Goal: Task Accomplishment & Management: Manage account settings

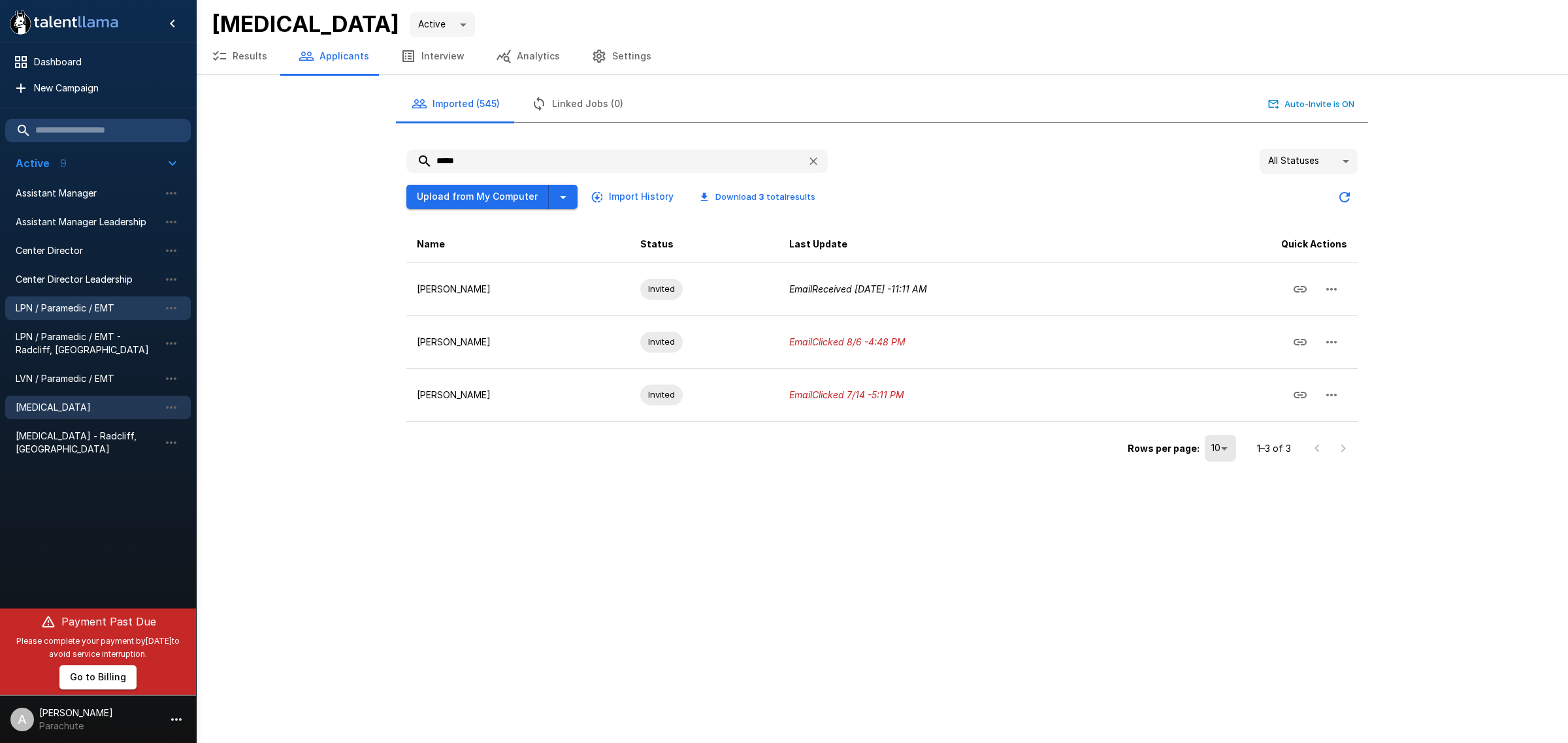
click at [49, 310] on span "LPN / Paramedic / EMT" at bounding box center [88, 308] width 144 height 13
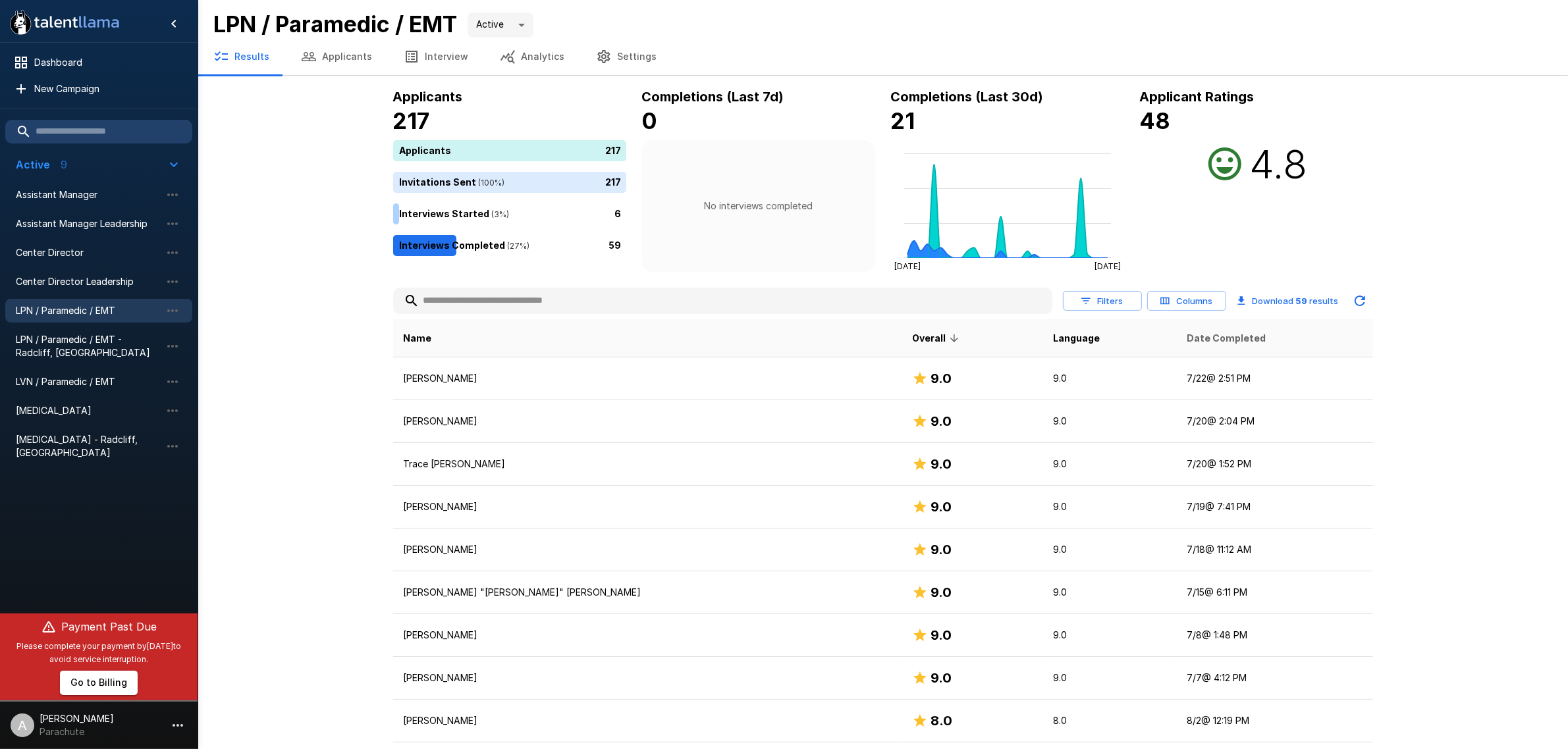
click at [1187, 334] on span "Date Completed" at bounding box center [1227, 338] width 79 height 16
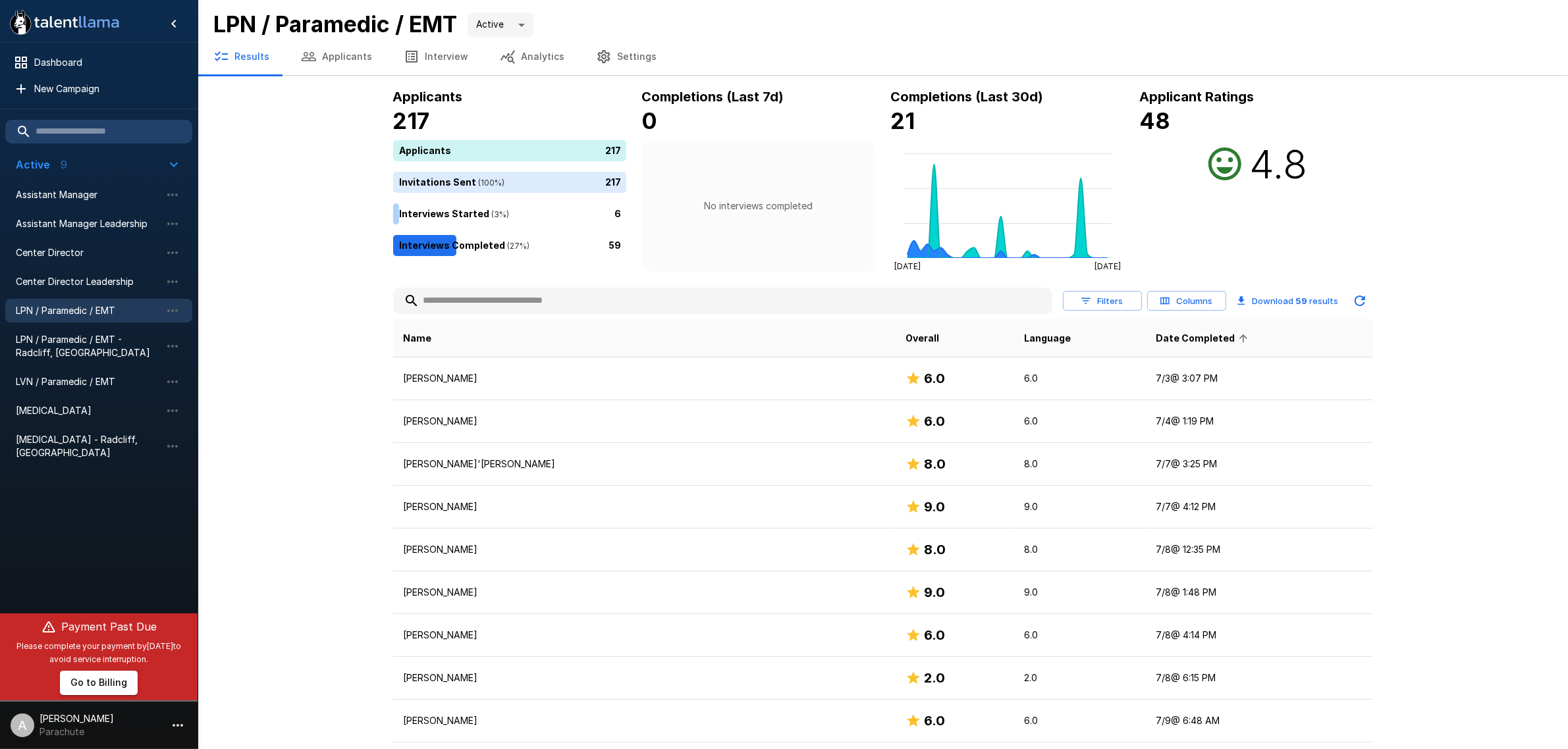
click at [1156, 334] on span "Date Completed" at bounding box center [1204, 338] width 96 height 16
click at [54, 353] on span "LPN / Paramedic / EMT - Radcliff, [GEOGRAPHIC_DATA]" at bounding box center [88, 346] width 145 height 27
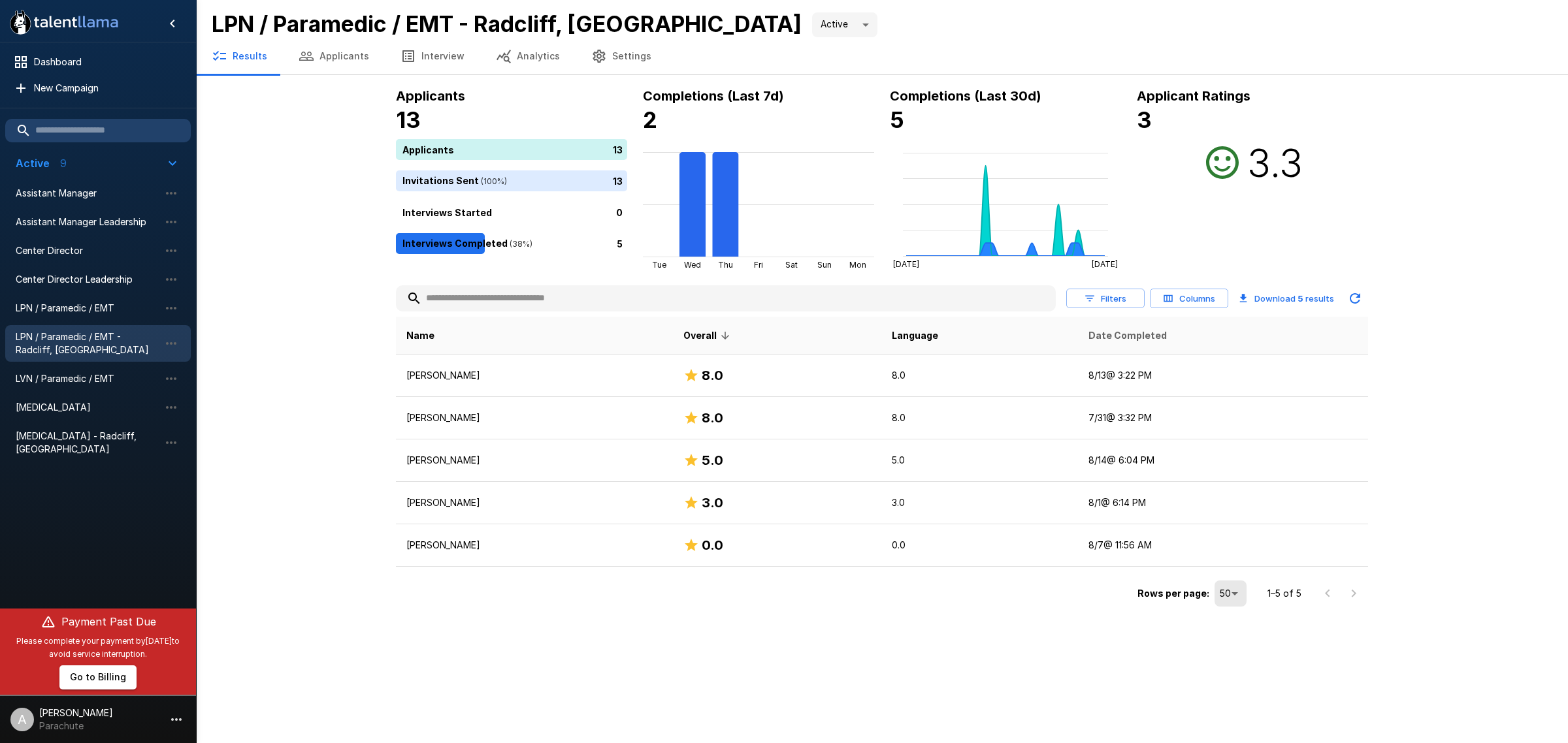
click at [1147, 328] on span "Date Completed" at bounding box center [1128, 336] width 79 height 16
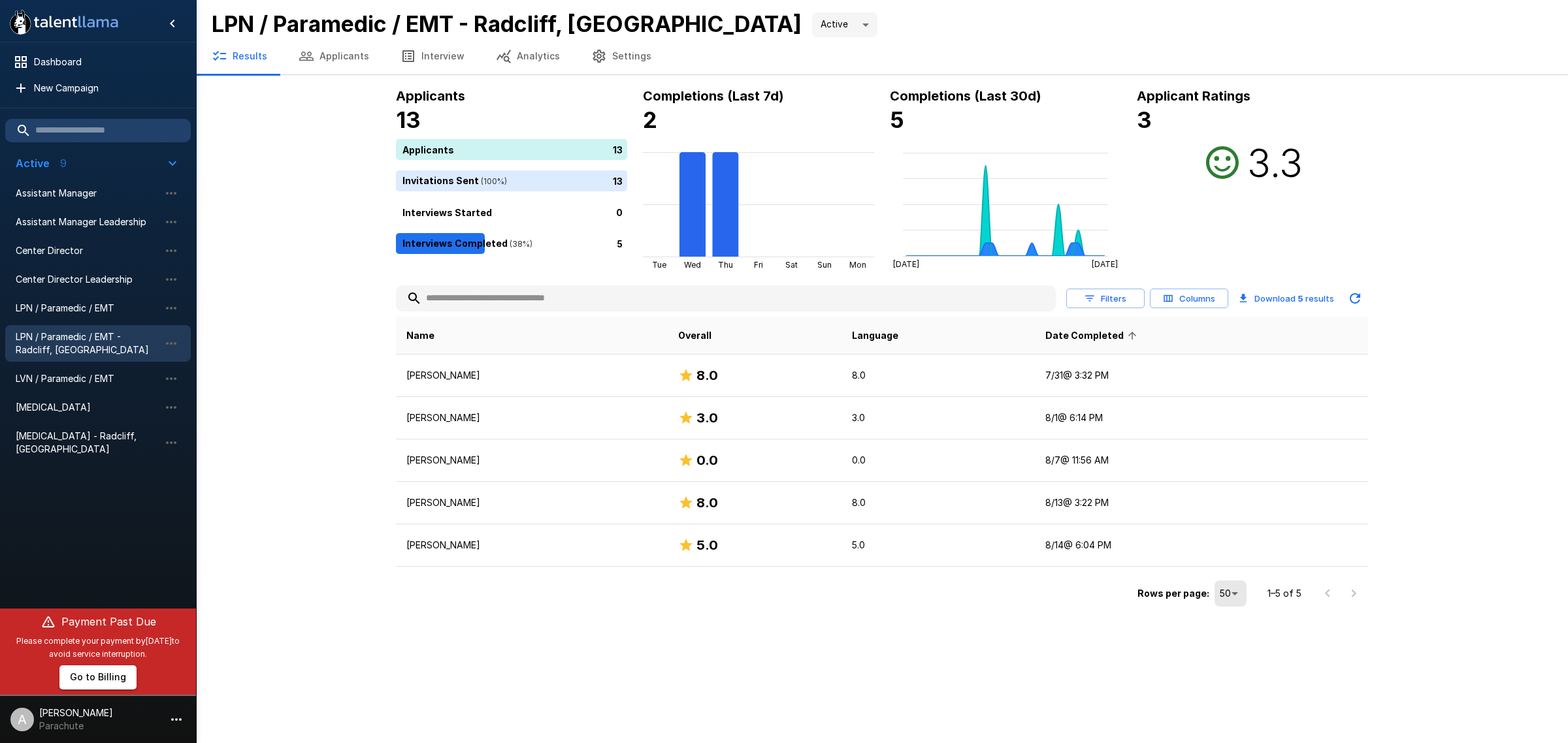
click at [1104, 338] on span "Date Completed" at bounding box center [1093, 336] width 95 height 16
click at [106, 374] on span "LVN / Paramedic / EMT" at bounding box center [88, 378] width 144 height 13
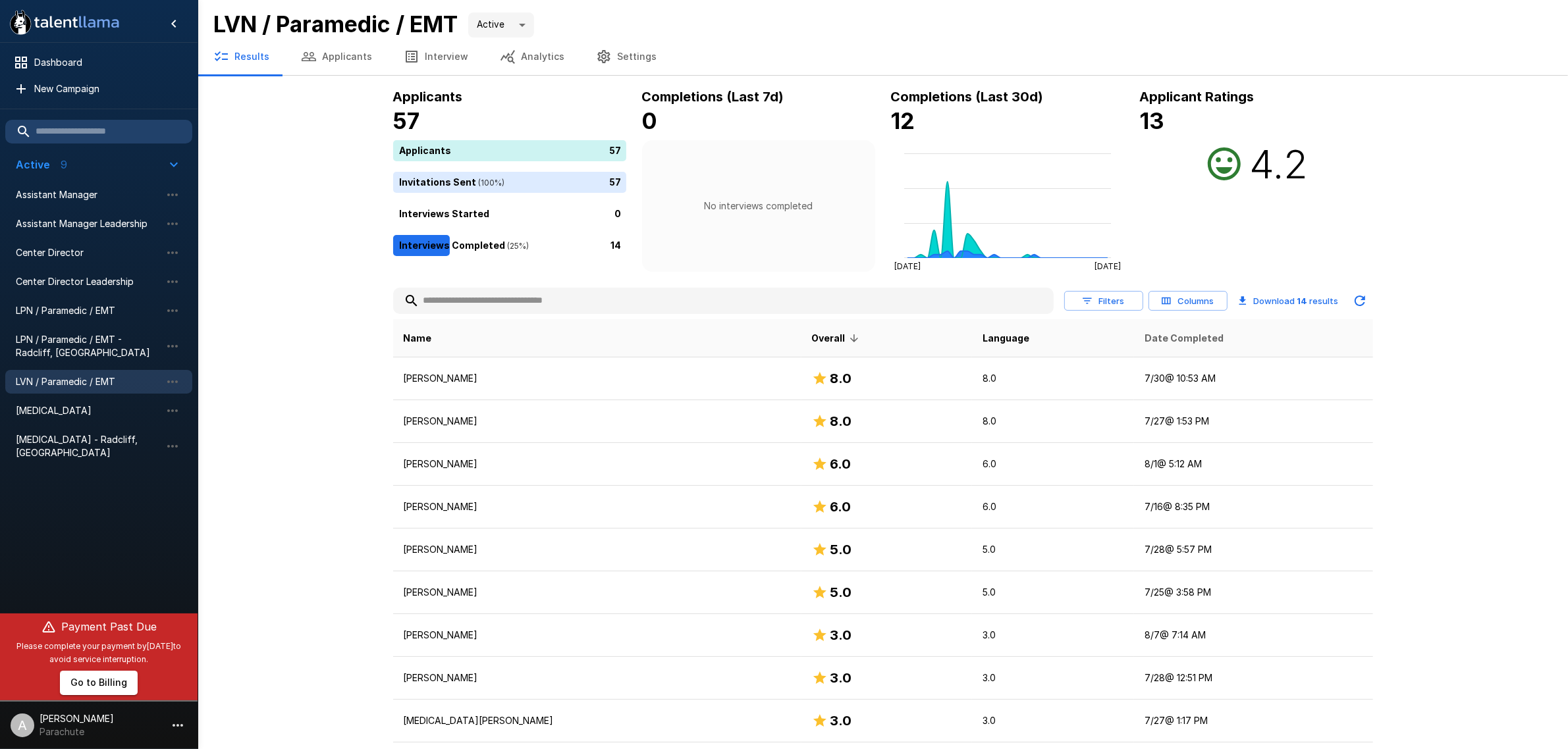
click at [1157, 331] on span "Date Completed" at bounding box center [1185, 338] width 79 height 16
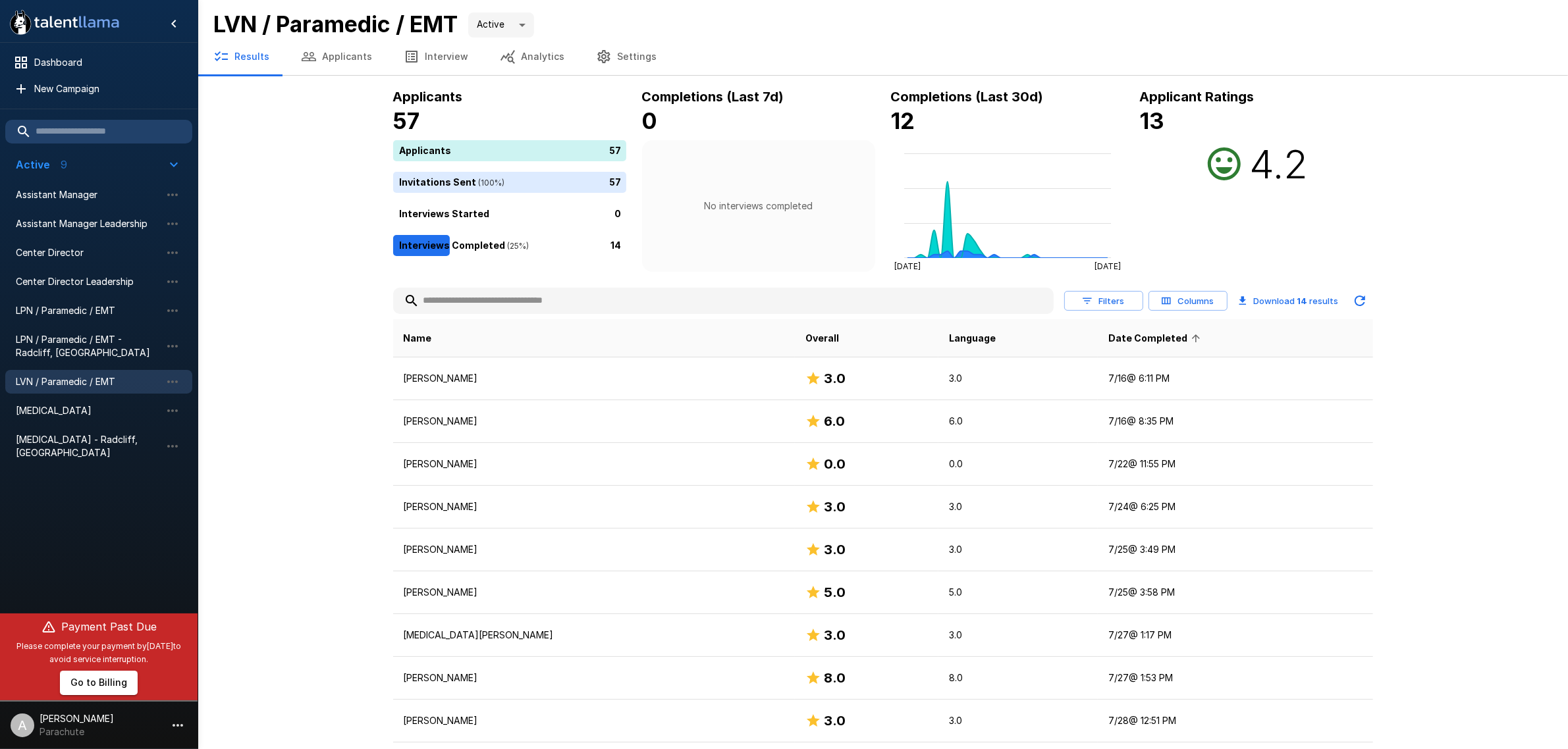
click at [1156, 331] on span "Date Completed" at bounding box center [1156, 338] width 96 height 16
click at [60, 409] on span "[MEDICAL_DATA]" at bounding box center [88, 411] width 145 height 13
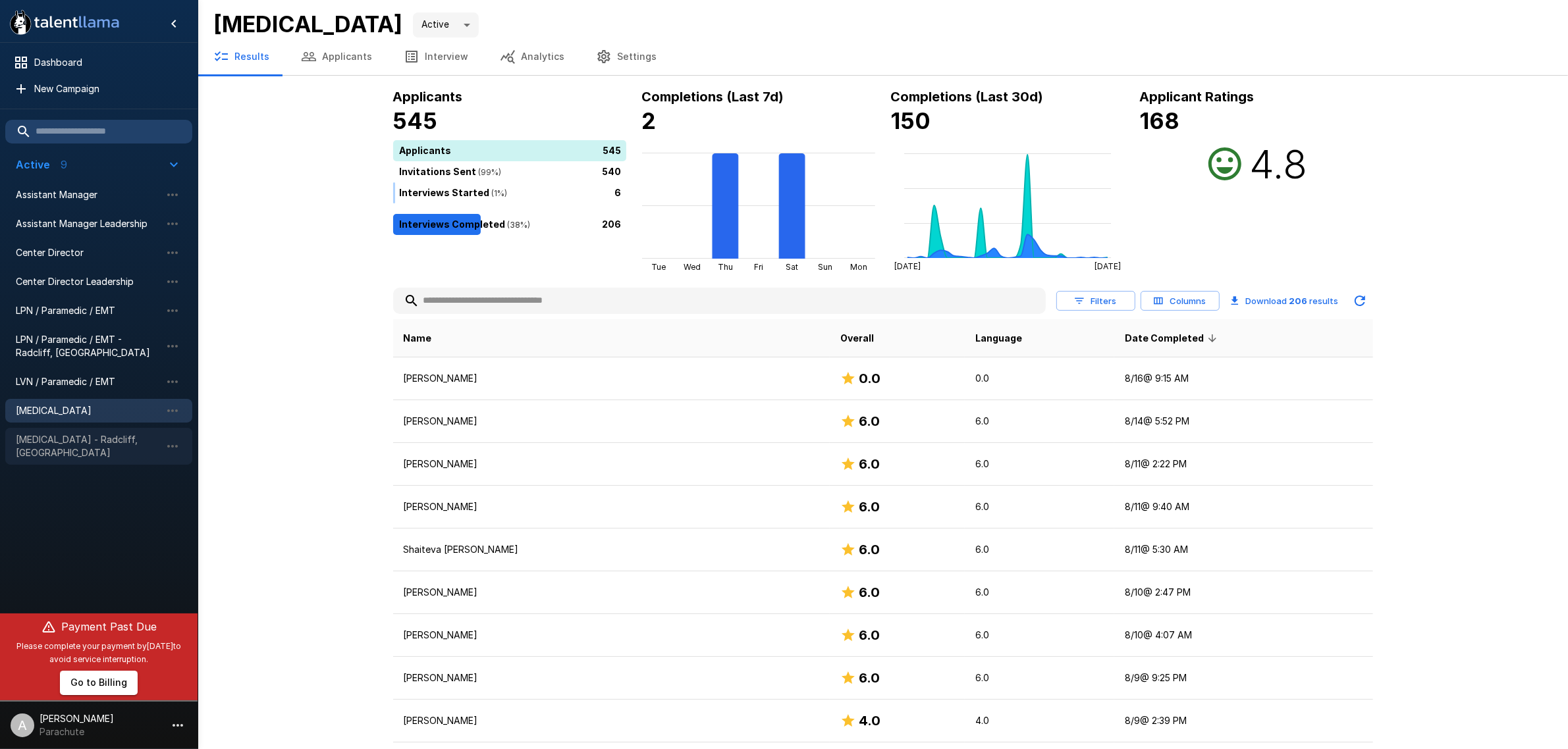
click at [58, 441] on span "[MEDICAL_DATA] - Radcliff, [GEOGRAPHIC_DATA]" at bounding box center [88, 446] width 145 height 27
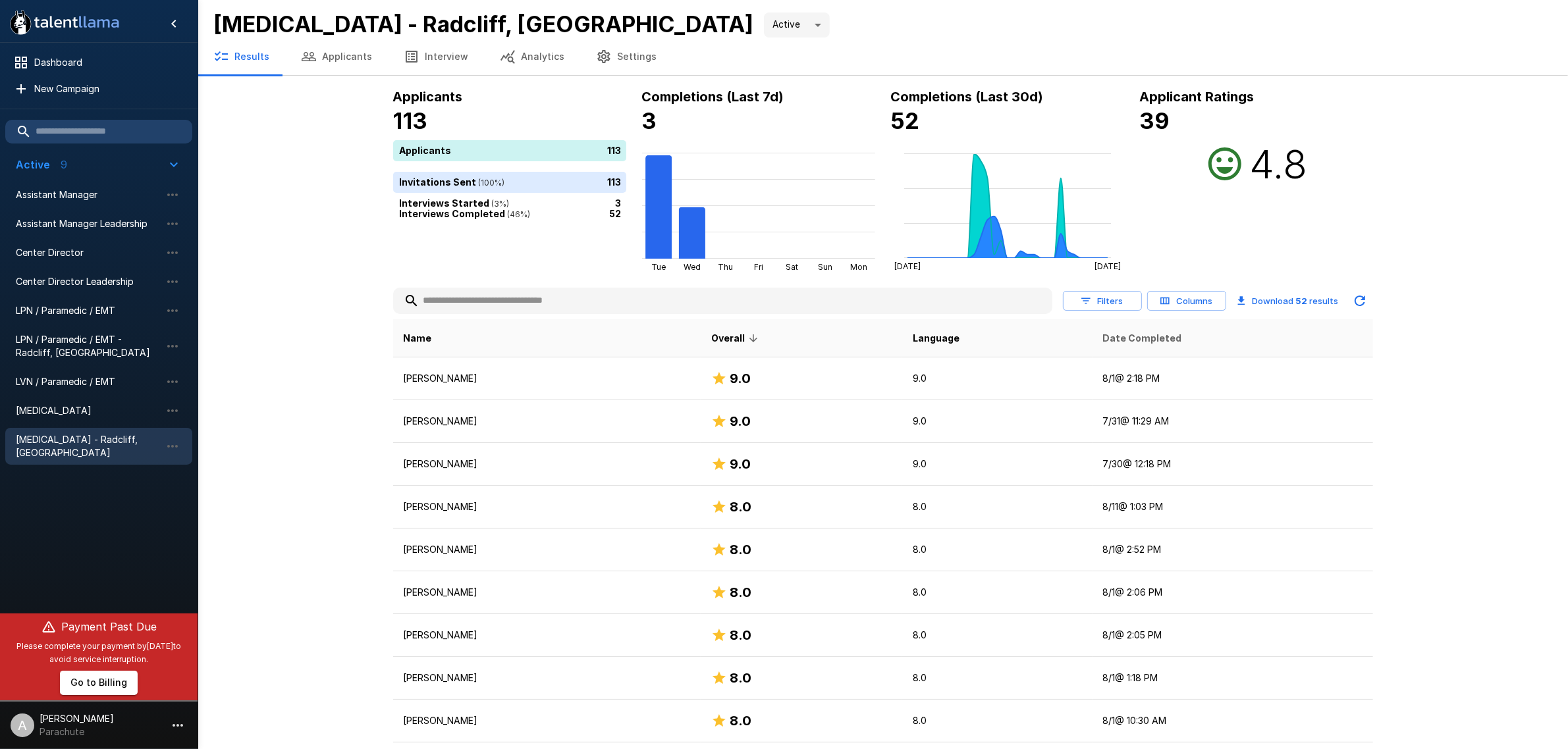
click at [1133, 334] on span "Date Completed" at bounding box center [1143, 338] width 79 height 16
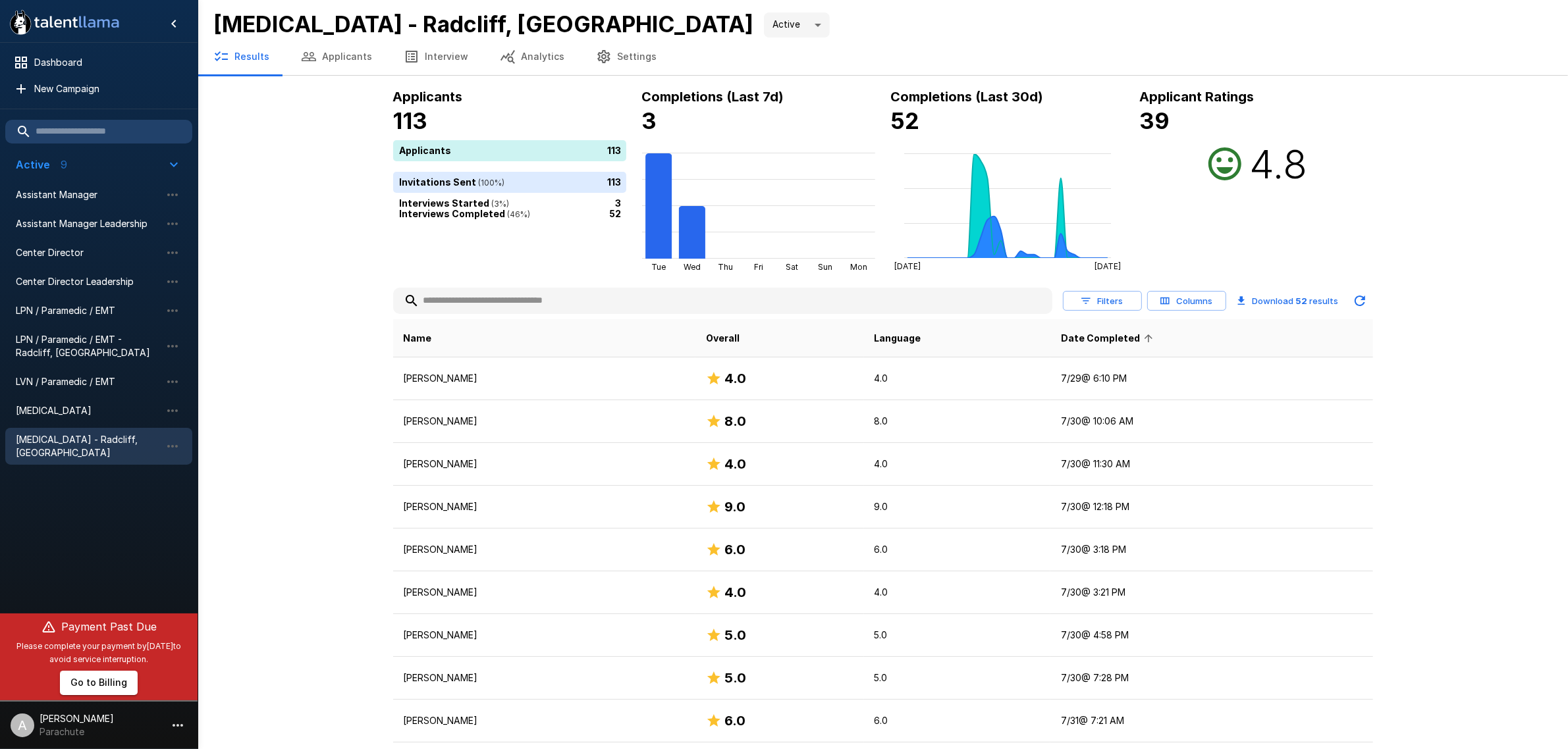
click at [1134, 336] on span "Date Completed" at bounding box center [1109, 338] width 96 height 16
click at [126, 434] on span "[MEDICAL_DATA] - Radcliff, [GEOGRAPHIC_DATA]" at bounding box center [88, 446] width 145 height 27
click at [331, 44] on button "Applicants" at bounding box center [336, 56] width 103 height 37
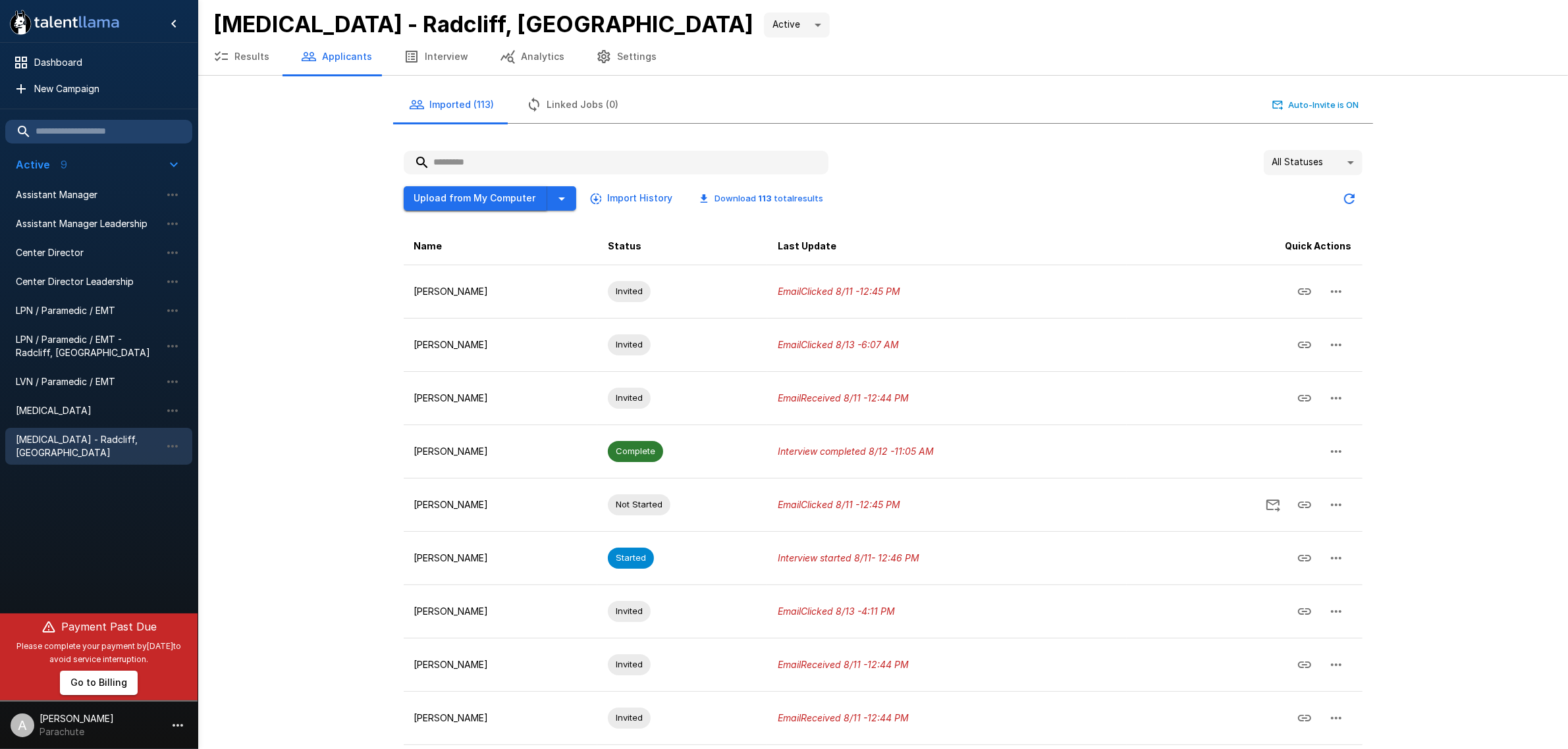
click at [436, 189] on button "Upload from My Computer" at bounding box center [475, 198] width 144 height 25
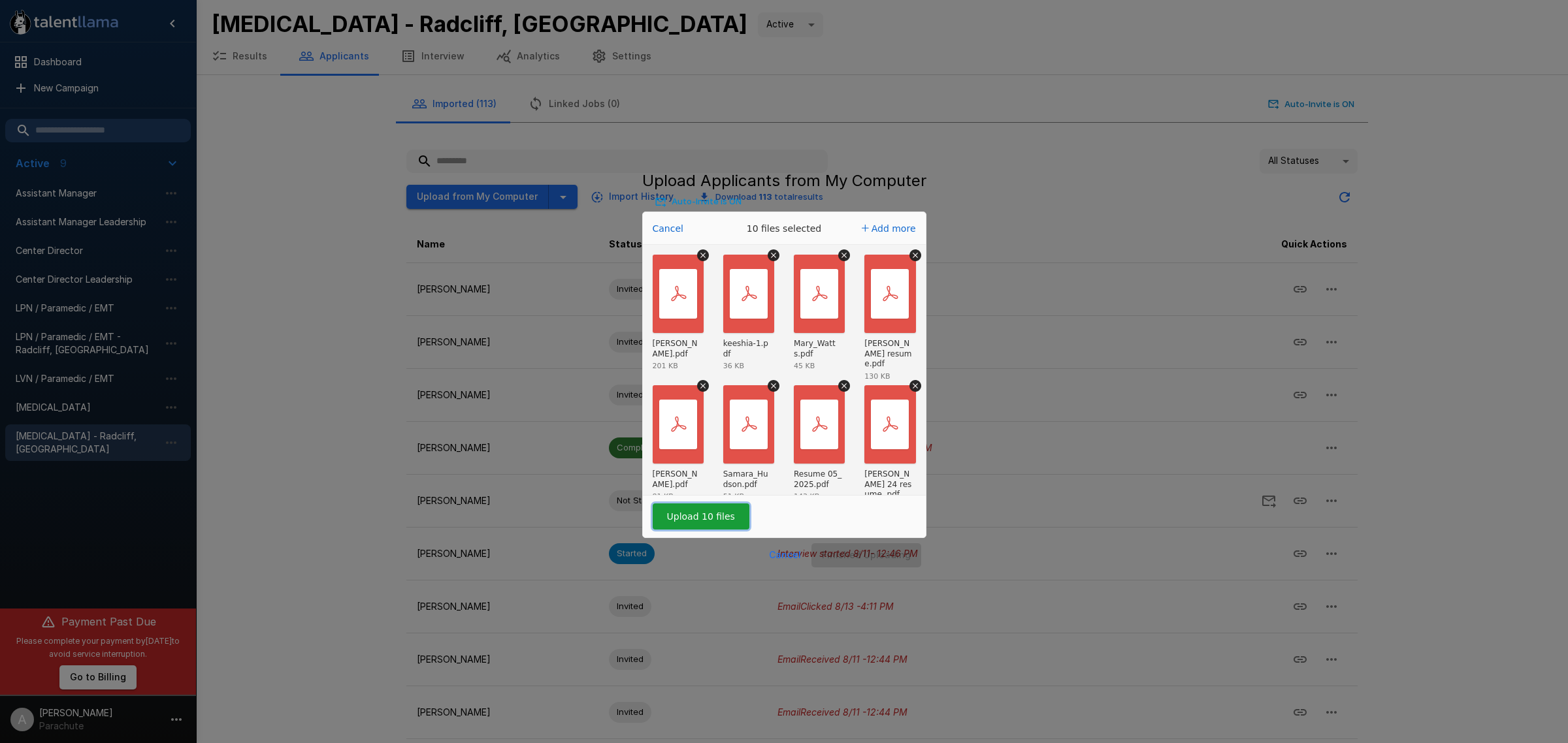
click at [653, 523] on button "Upload 10 files" at bounding box center [701, 517] width 96 height 27
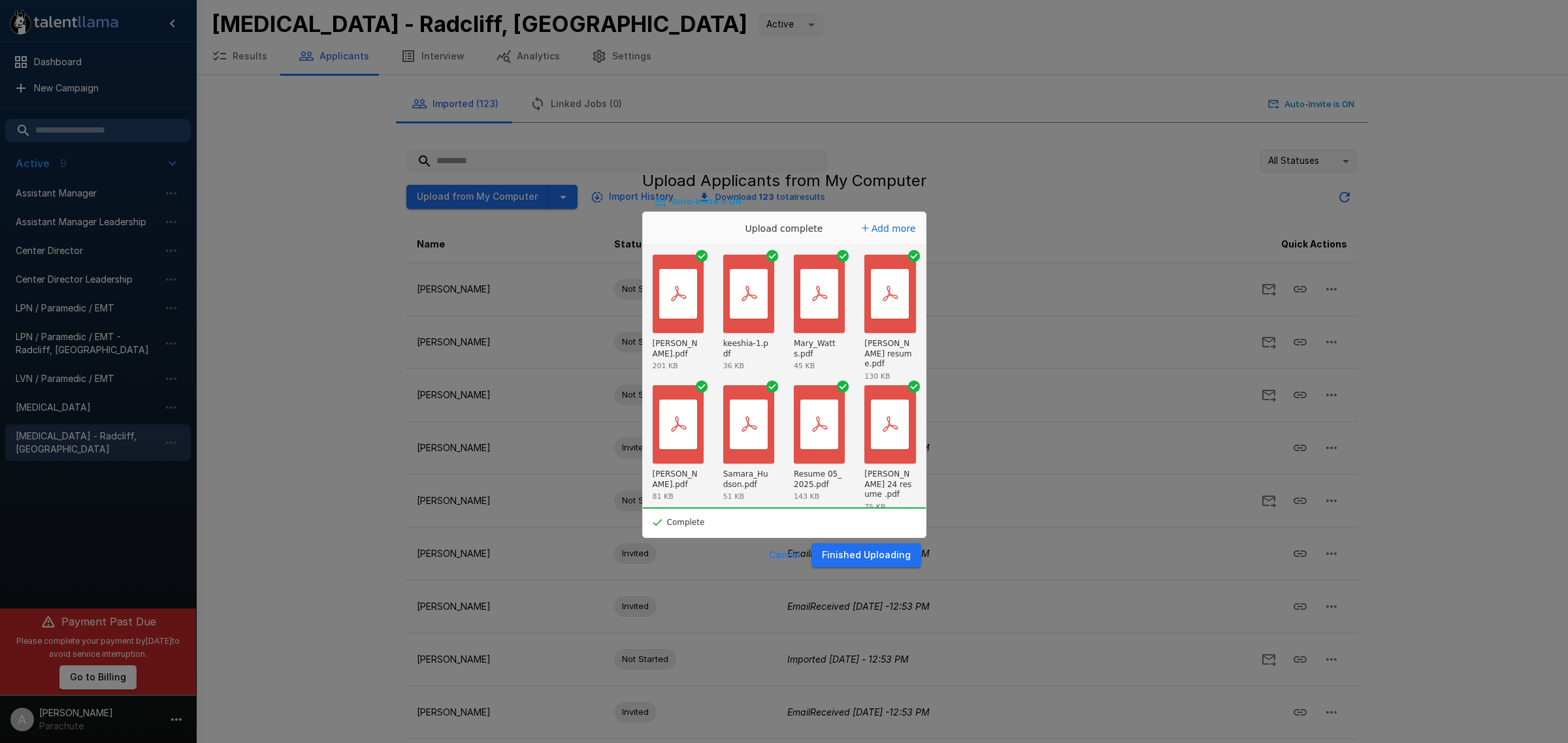
click at [921, 551] on button "Finished Uploading" at bounding box center [866, 555] width 110 height 25
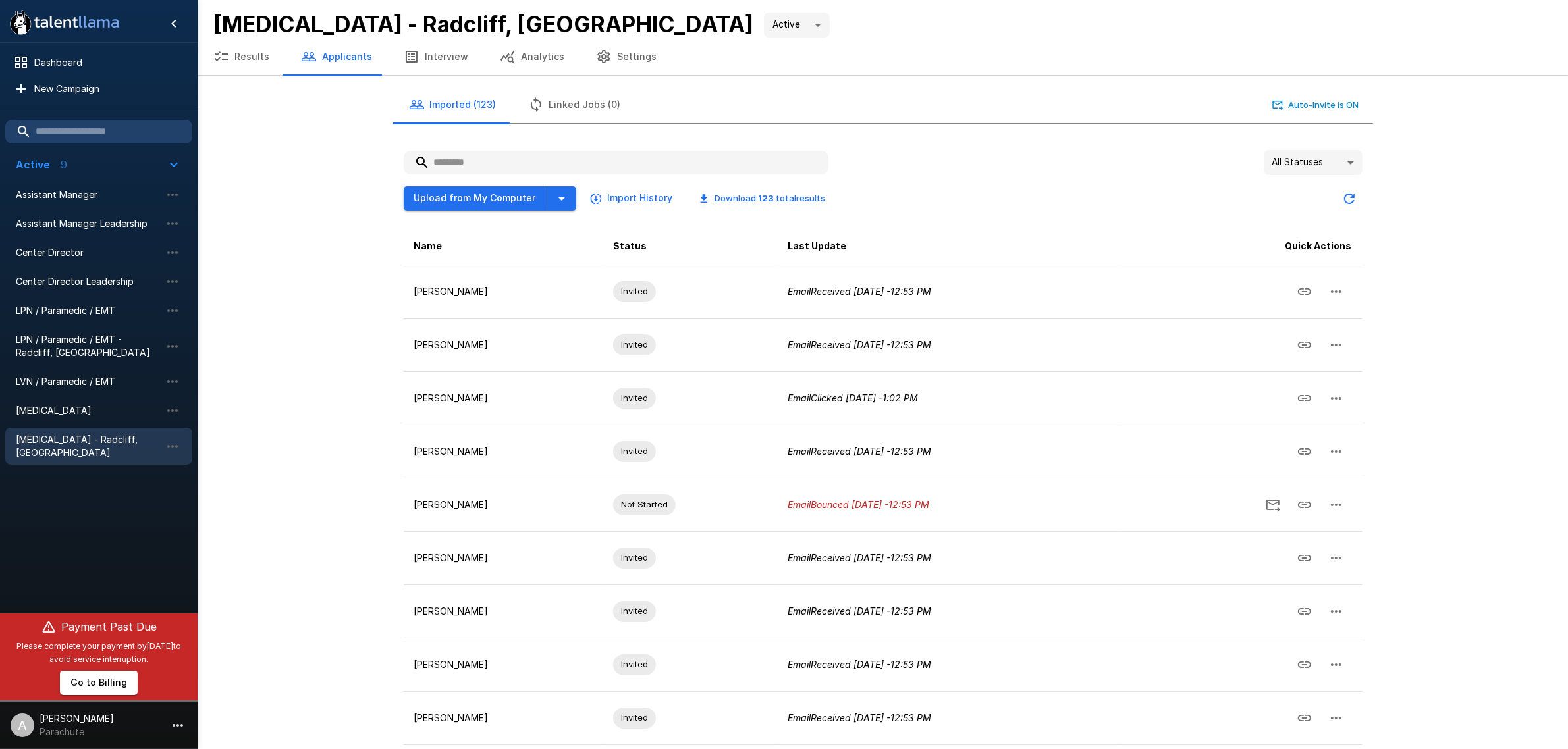
click at [265, 44] on button "Results" at bounding box center [241, 56] width 87 height 37
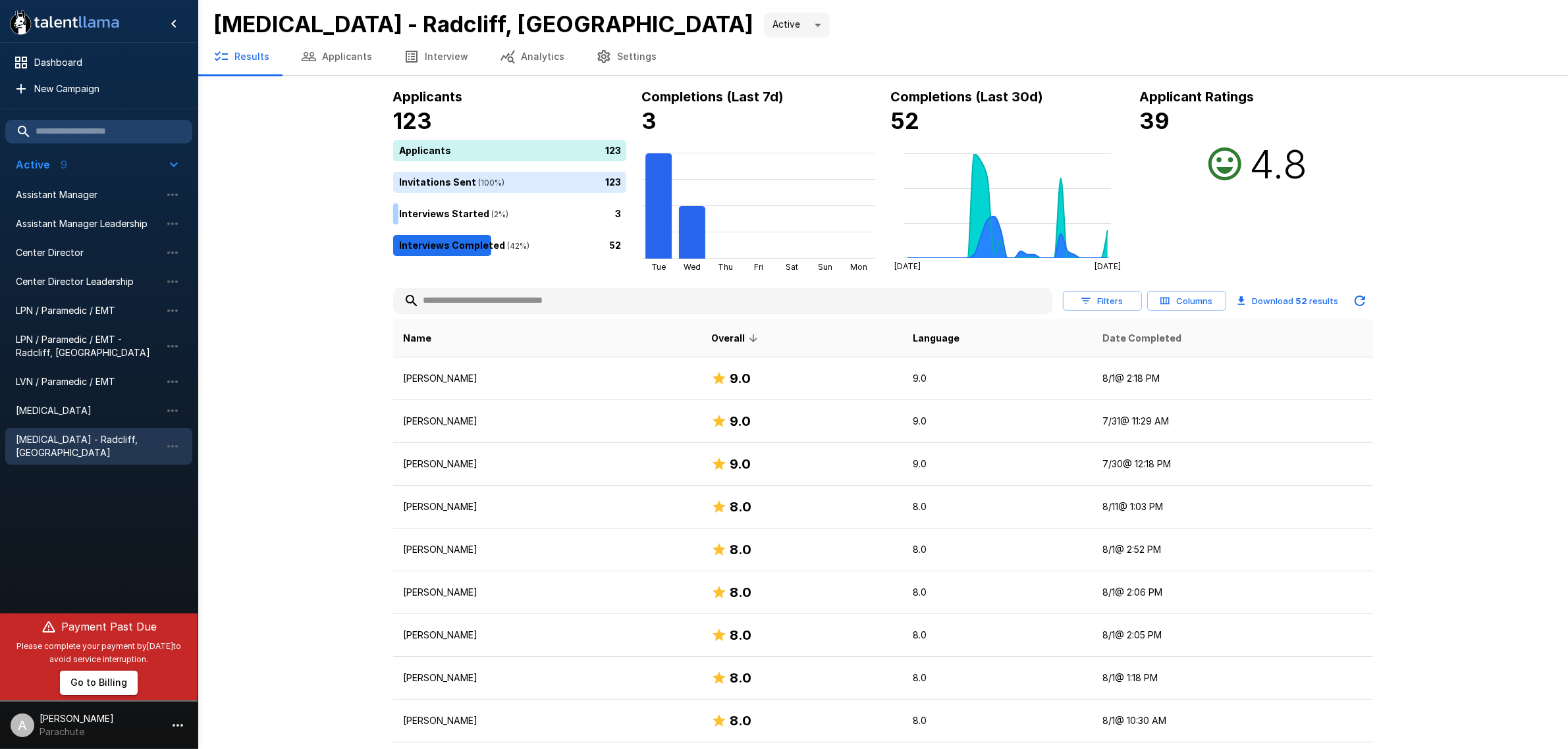
click at [1161, 334] on span "Date Completed" at bounding box center [1143, 338] width 79 height 16
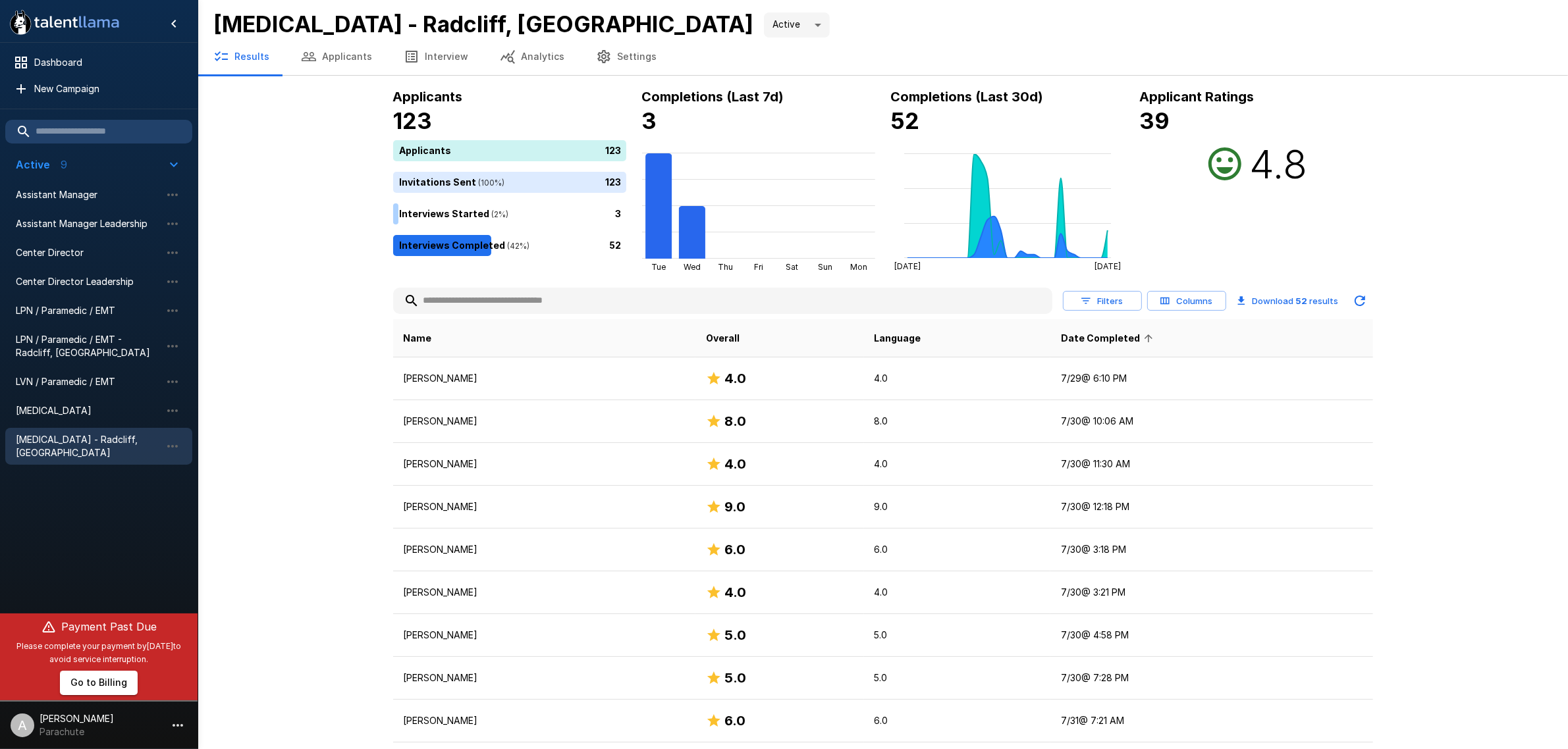
click at [1155, 332] on icon at bounding box center [1149, 338] width 12 height 12
